Goal: Task Accomplishment & Management: Use online tool/utility

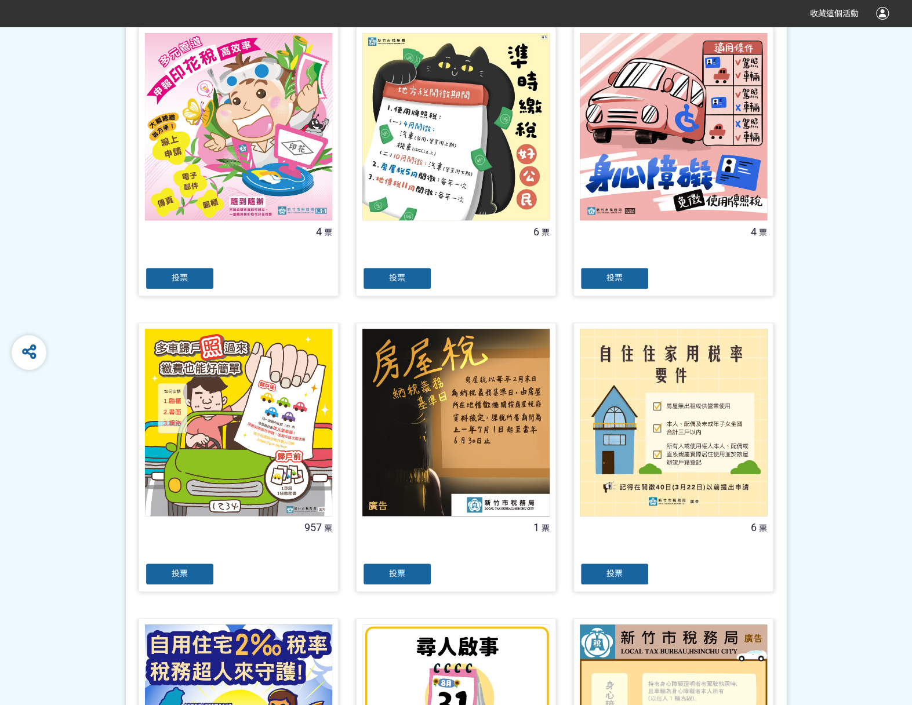
scroll to position [290, 0]
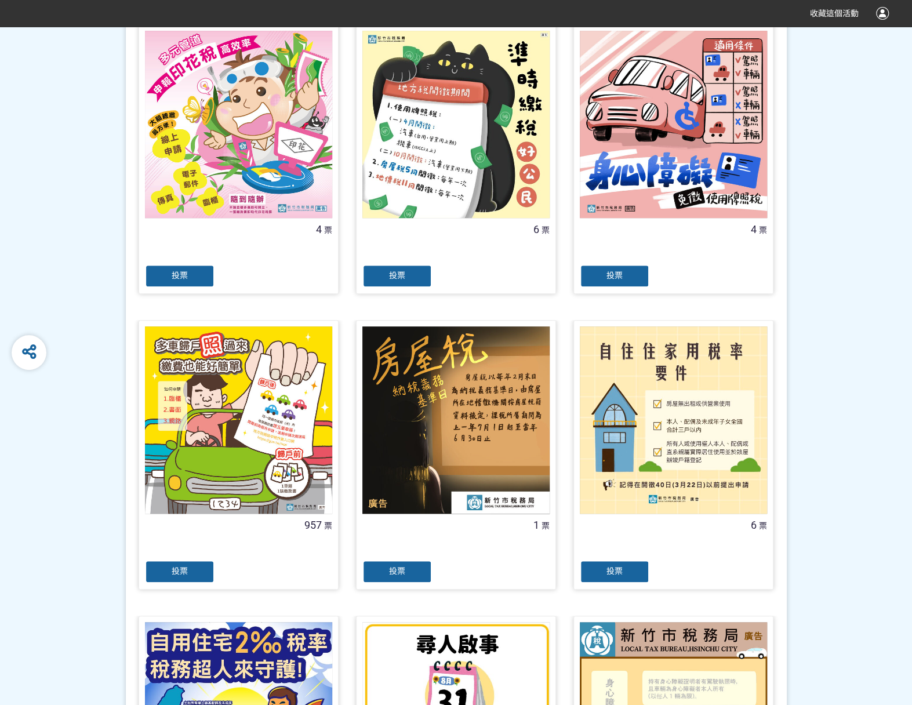
drag, startPoint x: 209, startPoint y: 571, endPoint x: 233, endPoint y: 542, distance: 37.9
click at [209, 571] on div "投票" at bounding box center [180, 571] width 70 height 23
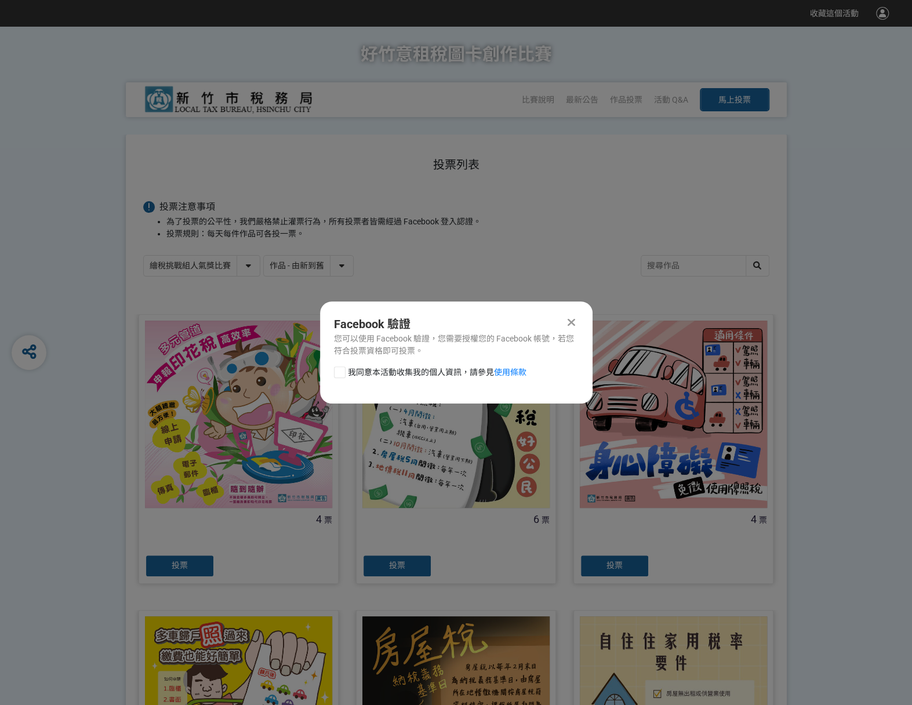
scroll to position [0, 0]
click at [336, 368] on div at bounding box center [340, 372] width 12 height 12
checkbox input "true"
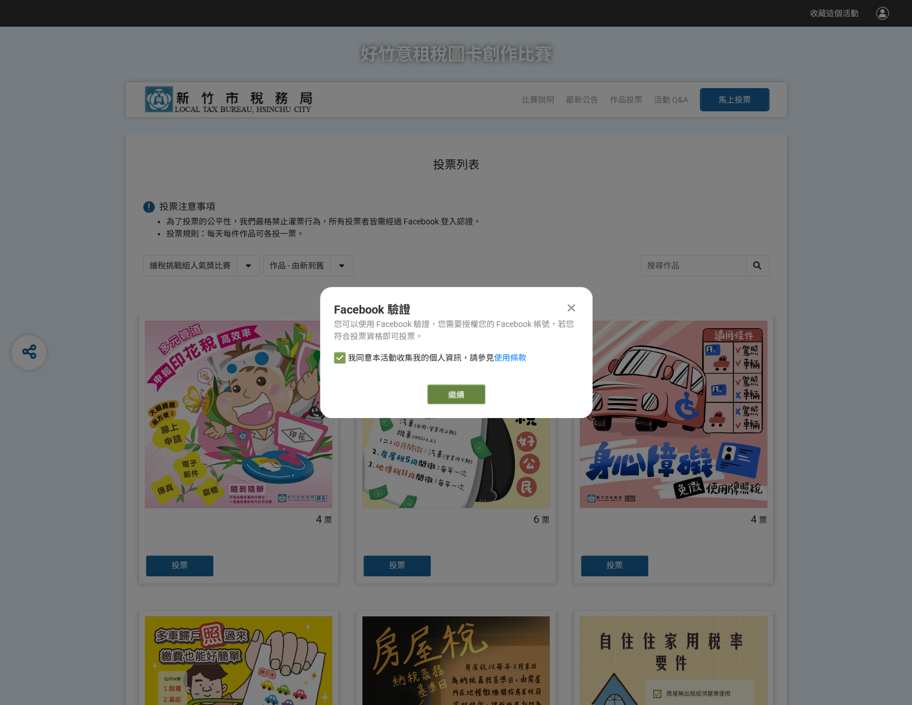
click at [444, 386] on link "繼續" at bounding box center [456, 394] width 58 height 20
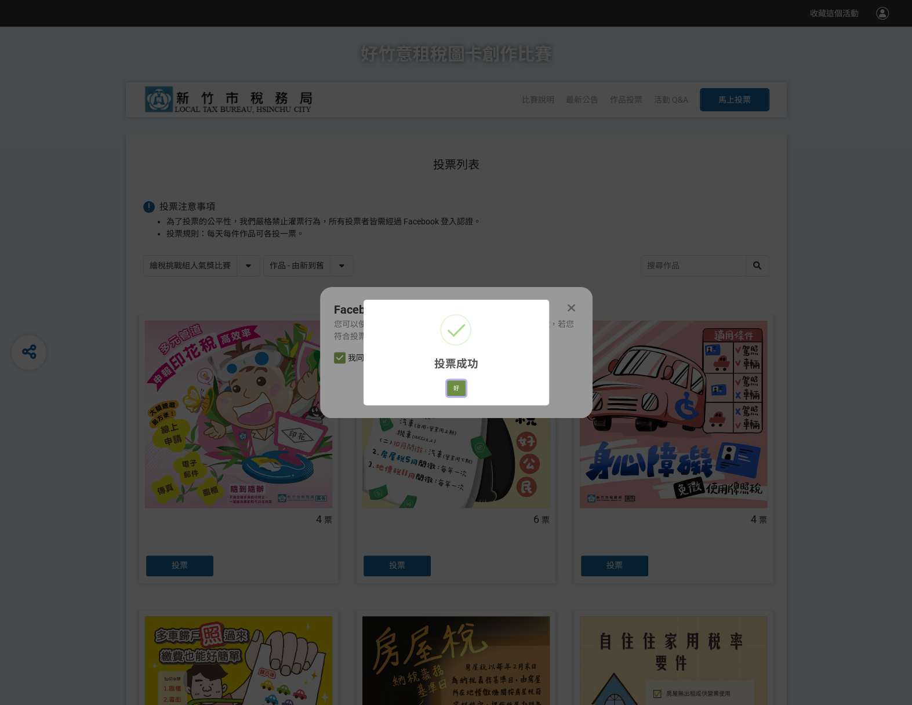
click at [456, 386] on button "好" at bounding box center [456, 388] width 19 height 16
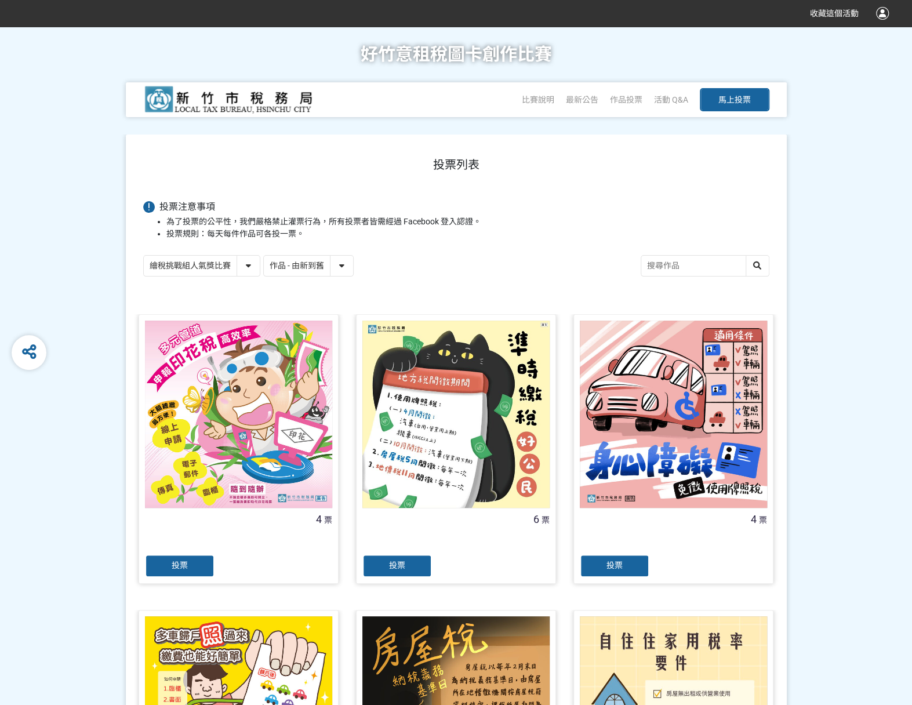
scroll to position [65, 0]
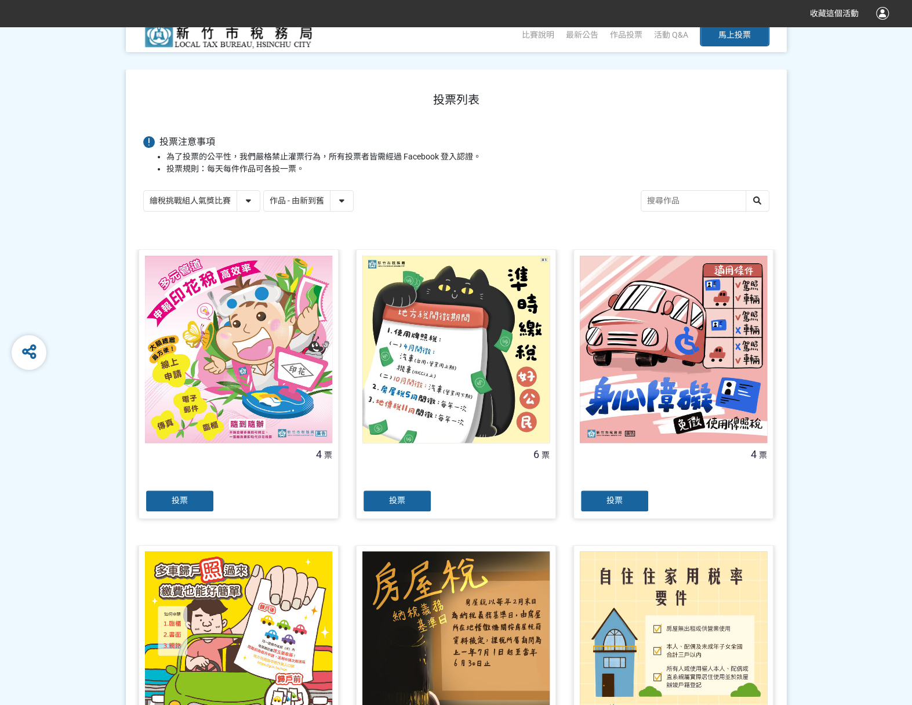
drag, startPoint x: 247, startPoint y: 198, endPoint x: 245, endPoint y: 206, distance: 8.9
click at [247, 198] on select "繪稅挑戰組人氣獎比賽 活用智繪組人氣獎投票" at bounding box center [202, 201] width 116 height 20
select select "13167"
click at [144, 191] on select "繪稅挑戰組人氣獎比賽 活用智繪組人氣獎投票" at bounding box center [202, 201] width 116 height 20
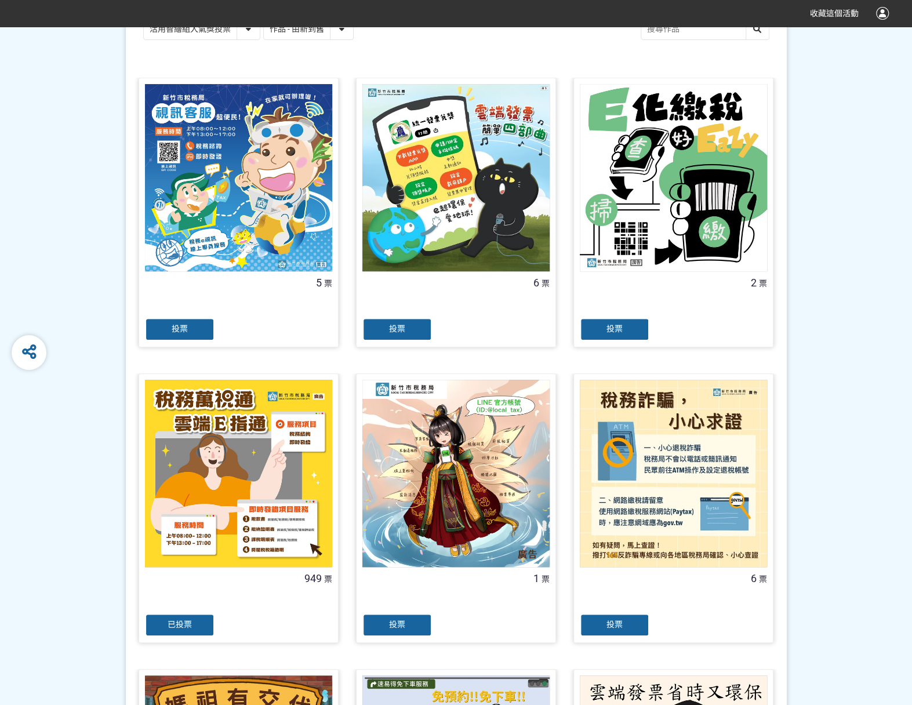
scroll to position [290, 0]
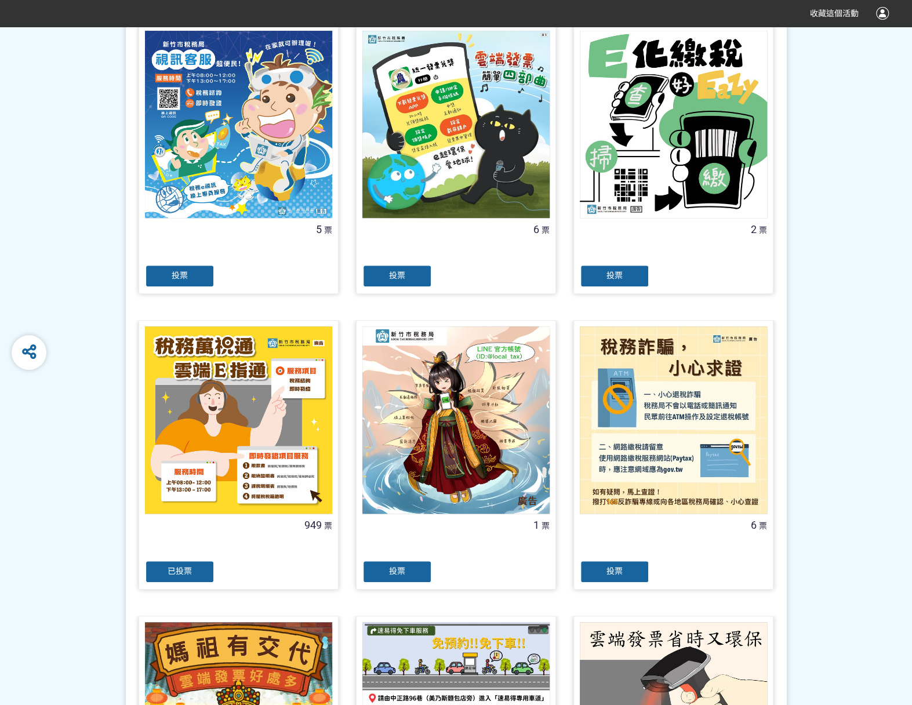
click at [175, 571] on span "已投票" at bounding box center [180, 571] width 24 height 9
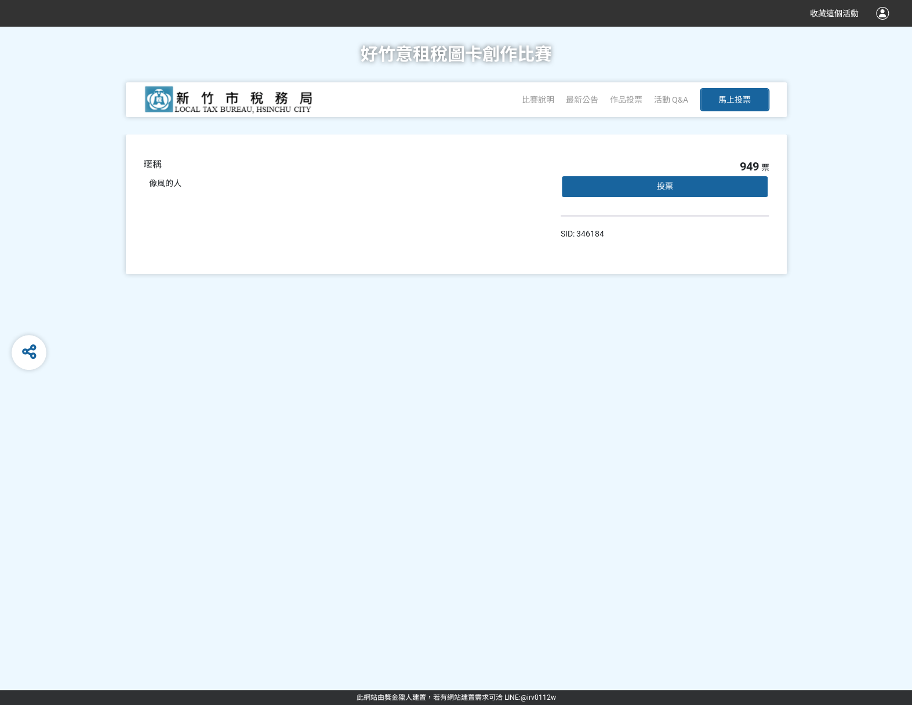
click at [683, 185] on div "投票" at bounding box center [665, 186] width 209 height 23
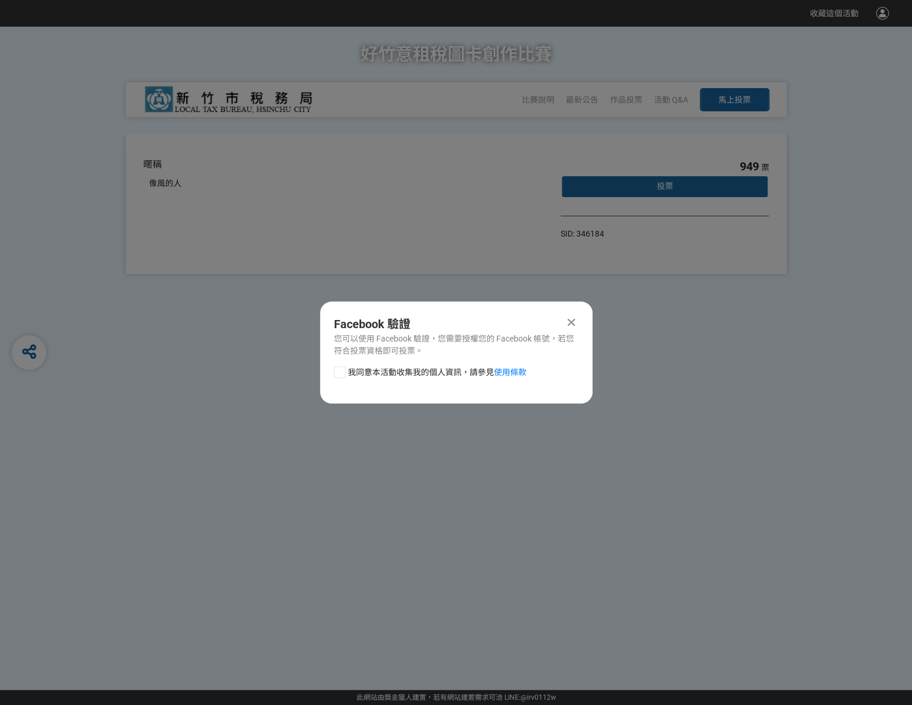
click at [335, 373] on div at bounding box center [340, 372] width 12 height 12
checkbox input "true"
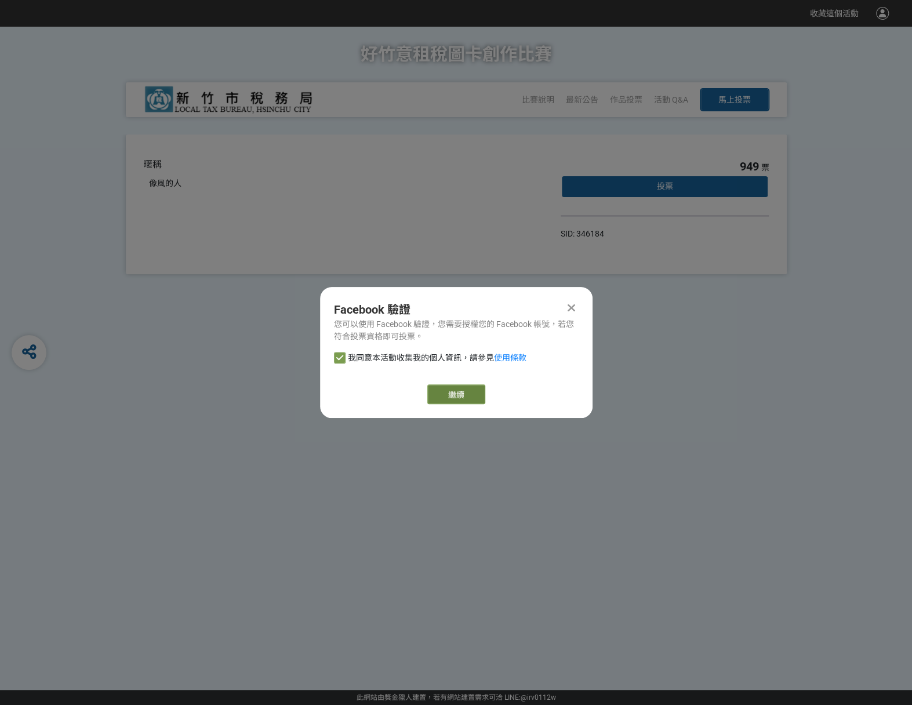
click at [480, 401] on link "繼續" at bounding box center [456, 394] width 58 height 20
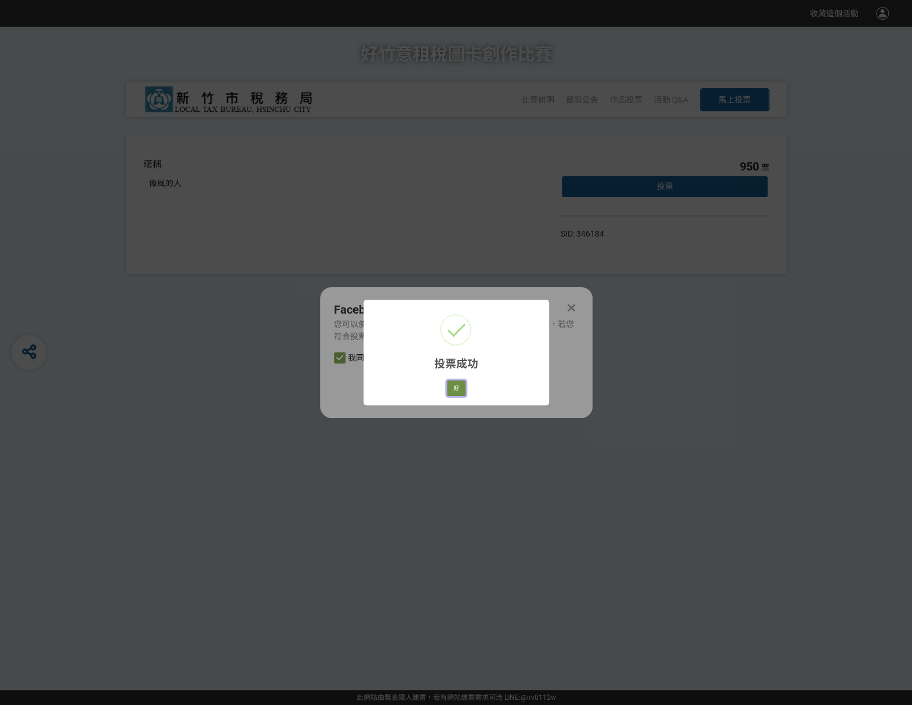
click at [463, 388] on button "好" at bounding box center [456, 388] width 19 height 16
